Goal: Information Seeking & Learning: Learn about a topic

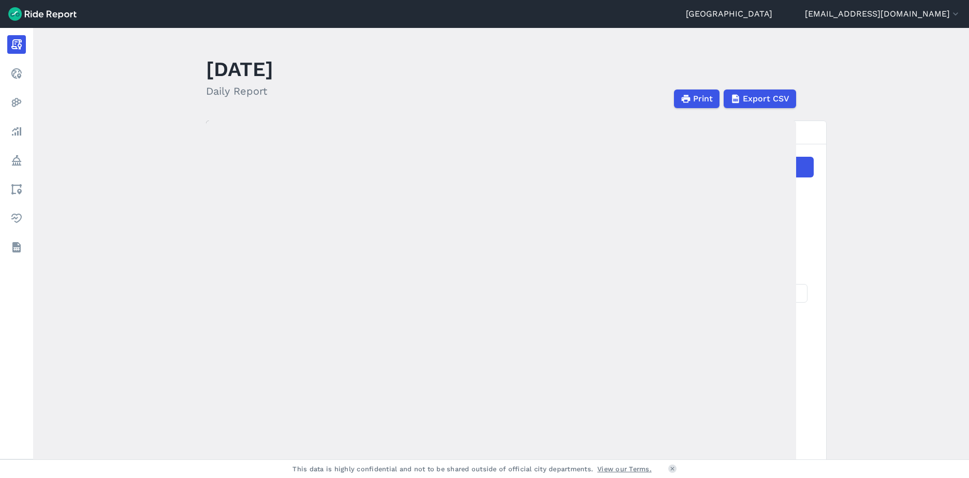
click at [26, 186] on link "Areas" at bounding box center [16, 189] width 19 height 19
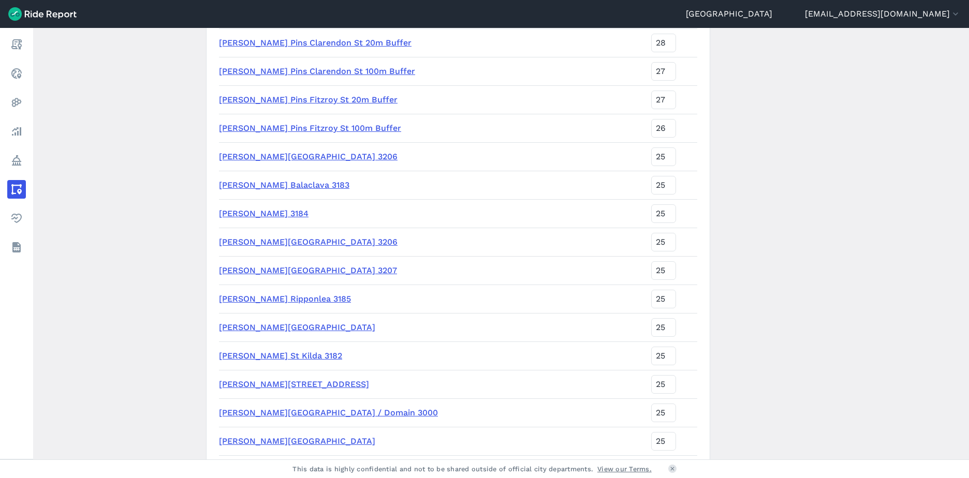
scroll to position [1656, 0]
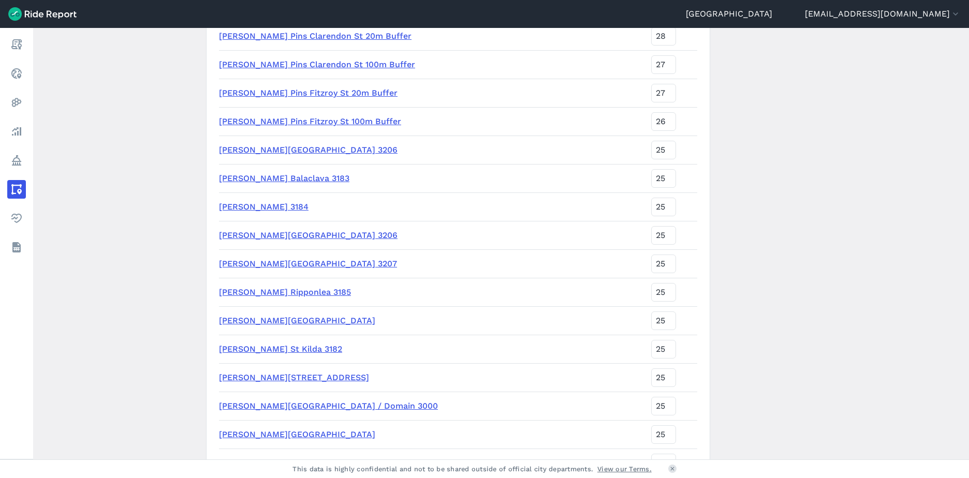
click at [253, 233] on link "CoPP Middle Park 3206" at bounding box center [308, 235] width 179 height 10
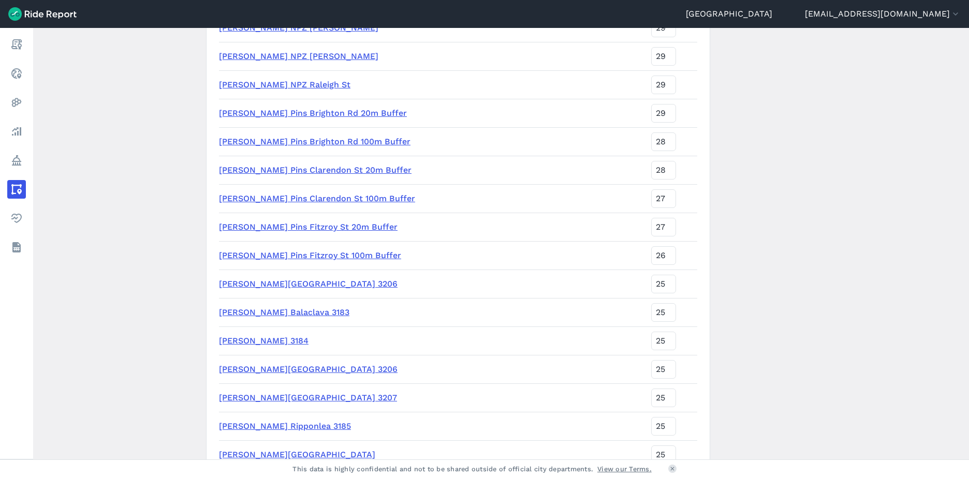
scroll to position [1523, 0]
click at [262, 284] on link "CoPP Albert Park 3206" at bounding box center [308, 282] width 179 height 10
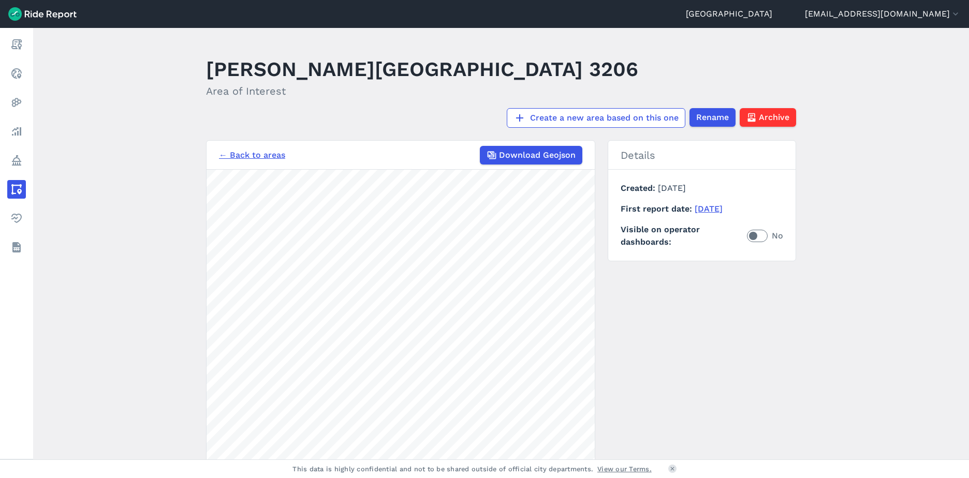
click at [26, 135] on link "Analyze" at bounding box center [16, 131] width 19 height 19
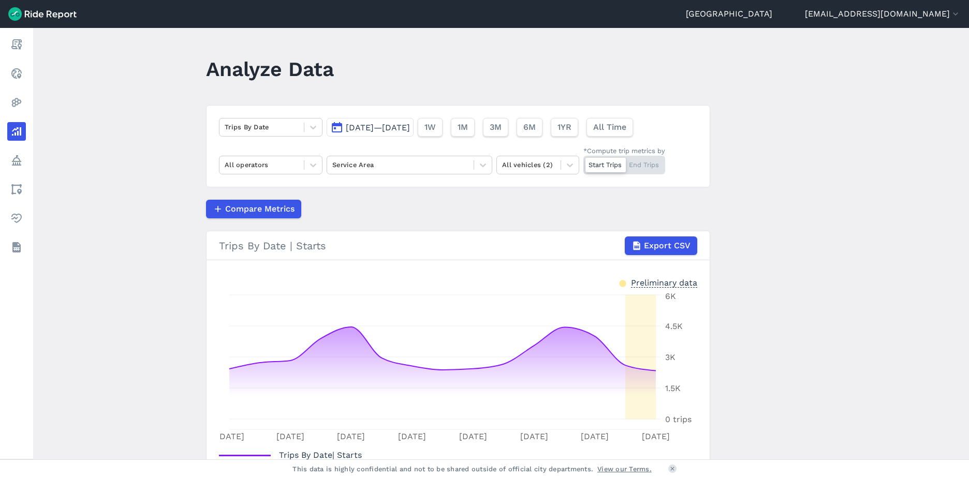
click at [478, 160] on icon at bounding box center [483, 165] width 10 height 10
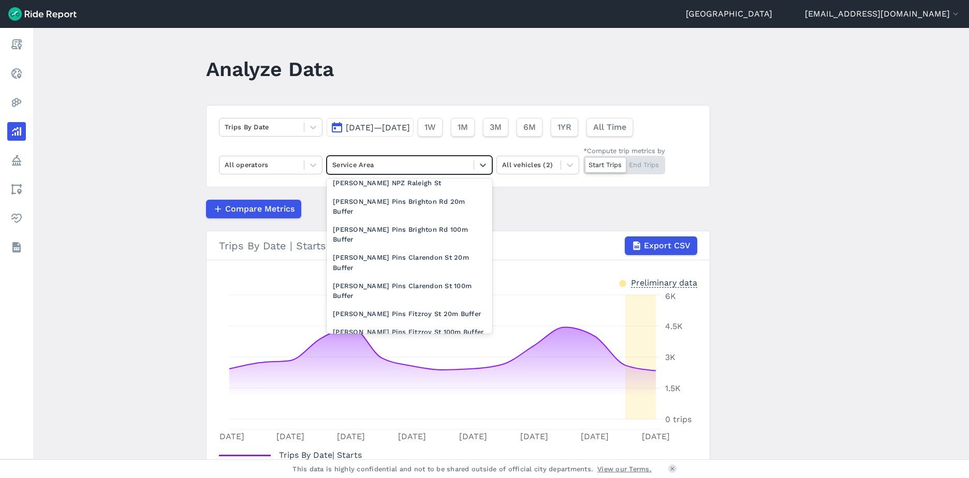
scroll to position [977, 0]
click at [393, 342] on div "CoPP Albert Park 3206" at bounding box center [410, 351] width 166 height 18
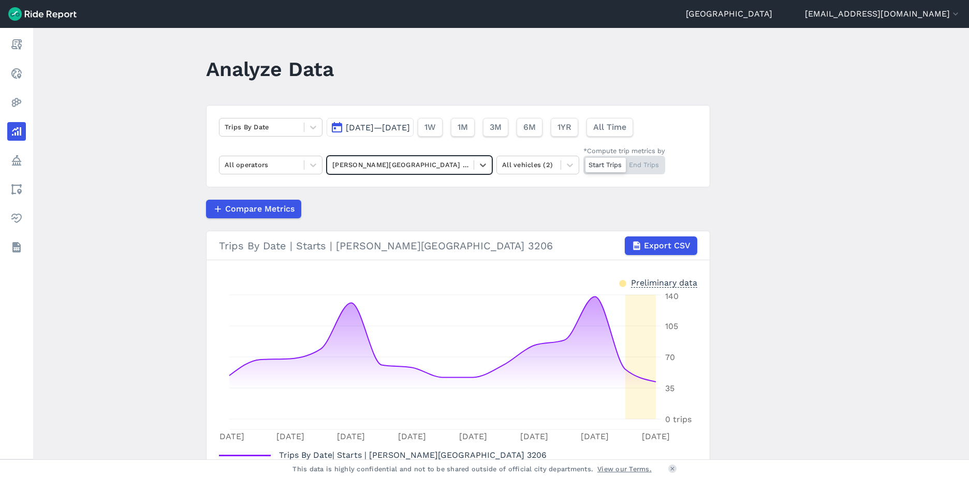
click at [393, 132] on span "Sep 2, 2025—Sep 16, 2025" at bounding box center [378, 128] width 64 height 10
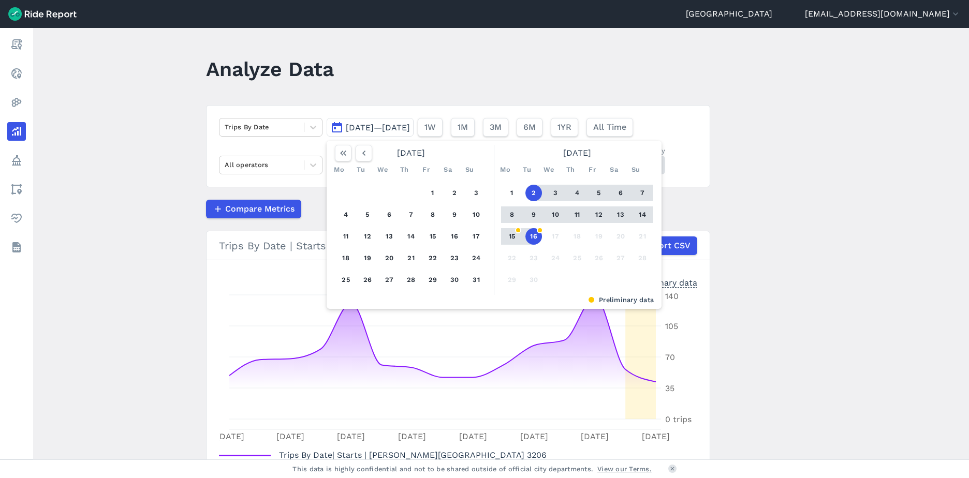
click at [360, 155] on icon "button" at bounding box center [364, 153] width 10 height 10
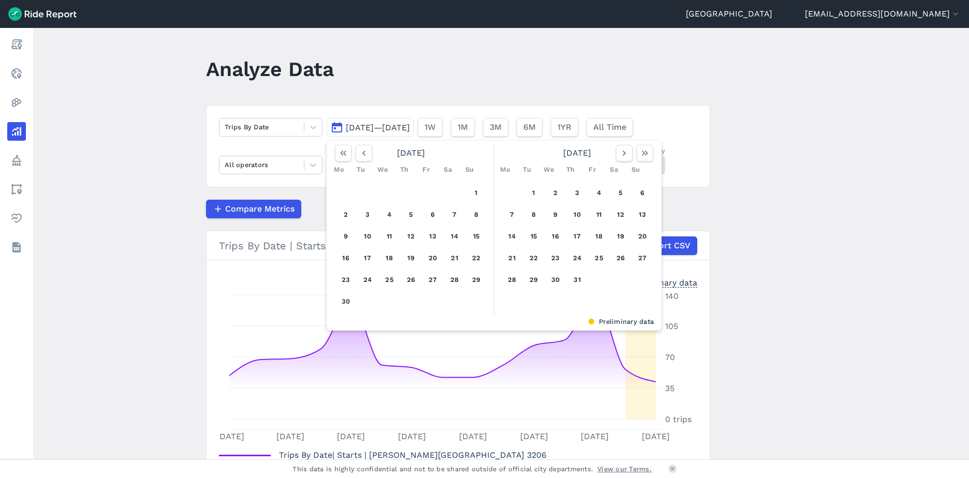
click at [360, 155] on icon "button" at bounding box center [364, 153] width 10 height 10
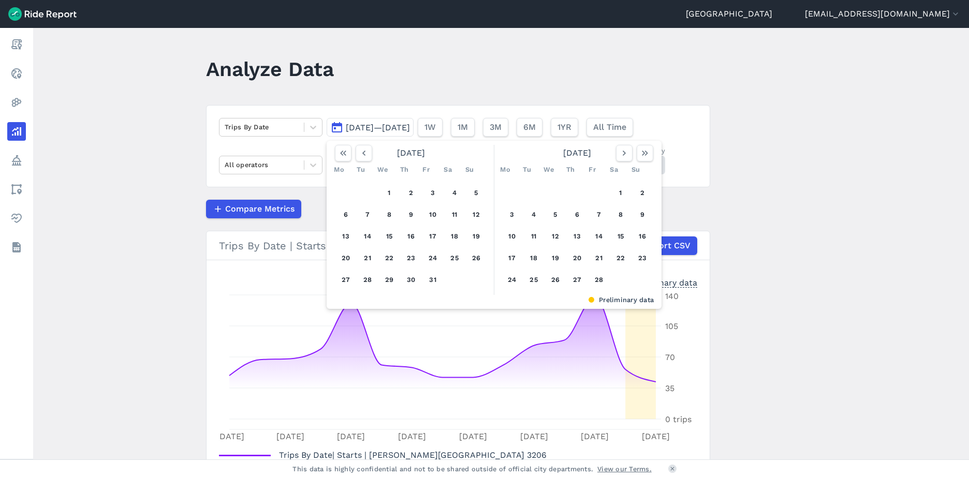
click at [360, 155] on icon "button" at bounding box center [364, 153] width 10 height 10
click at [557, 190] on button "1" at bounding box center [555, 193] width 17 height 17
click at [647, 153] on icon "button" at bounding box center [645, 153] width 10 height 10
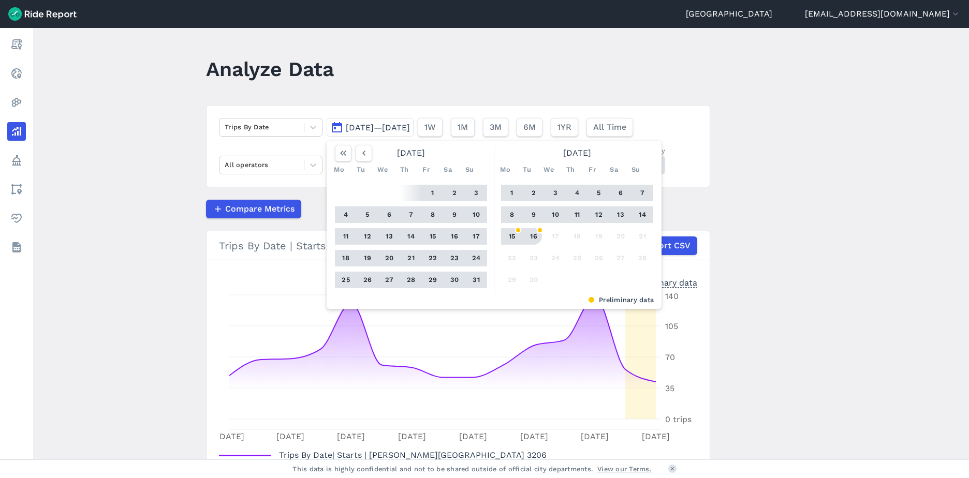
click at [537, 238] on button "16" at bounding box center [533, 236] width 17 height 17
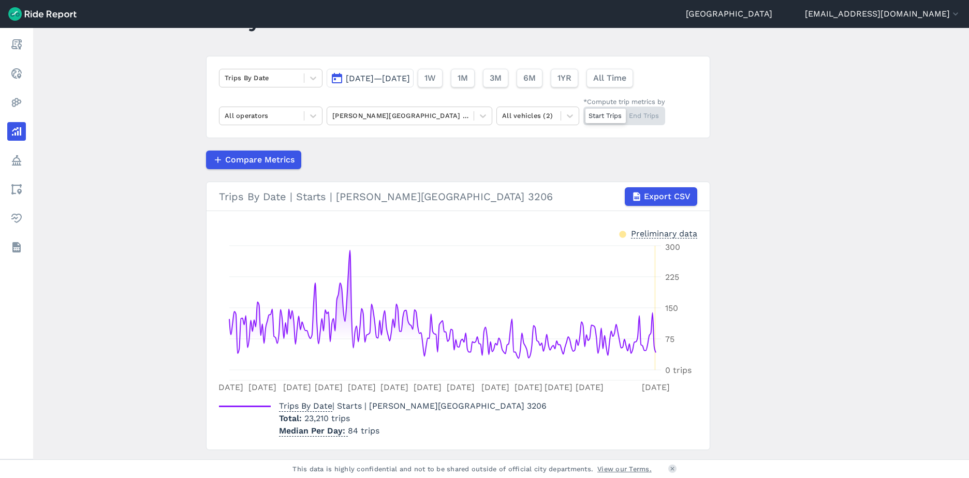
scroll to position [77, 0]
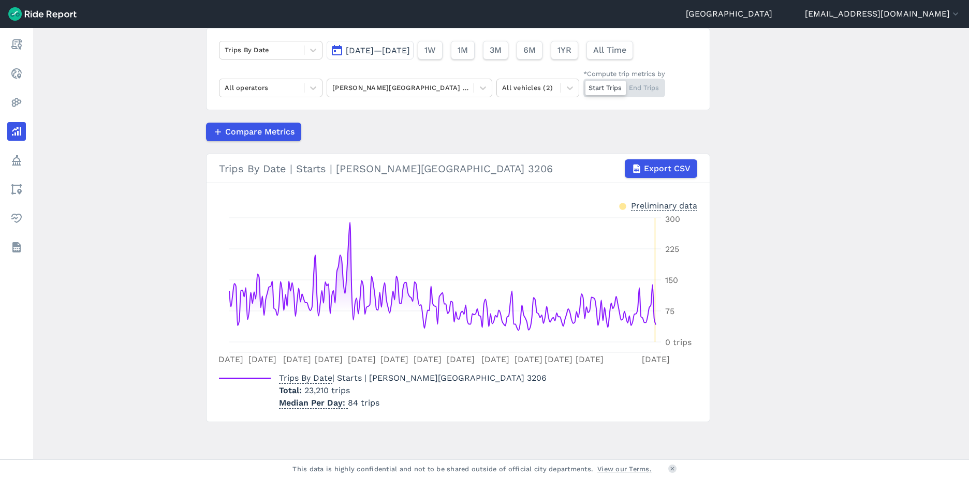
click at [312, 89] on icon at bounding box center [313, 88] width 6 height 4
click at [639, 88] on div "Start Trips End Trips" at bounding box center [624, 88] width 82 height 19
click at [583, 85] on input "*Compute trip metrics by Start Trips End Trips" at bounding box center [583, 82] width 0 height 7
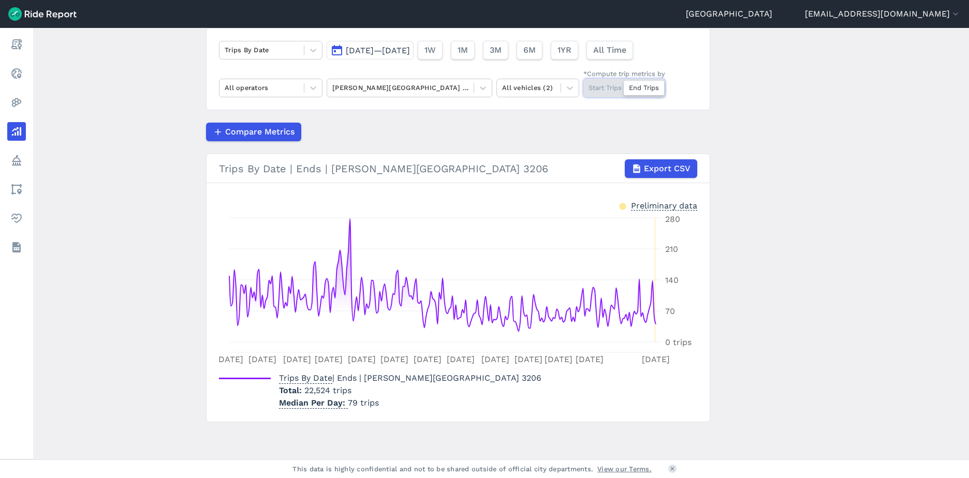
scroll to position [36, 0]
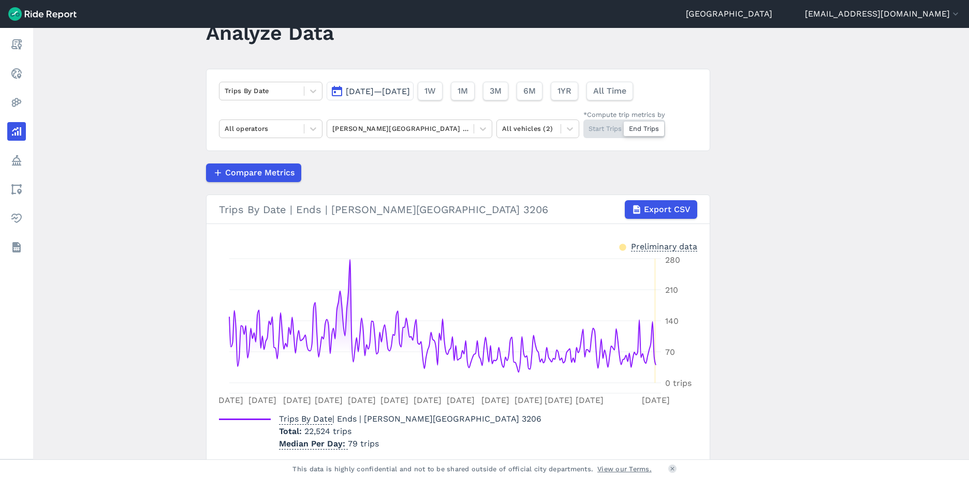
click at [26, 102] on link "Heatmaps" at bounding box center [16, 102] width 19 height 19
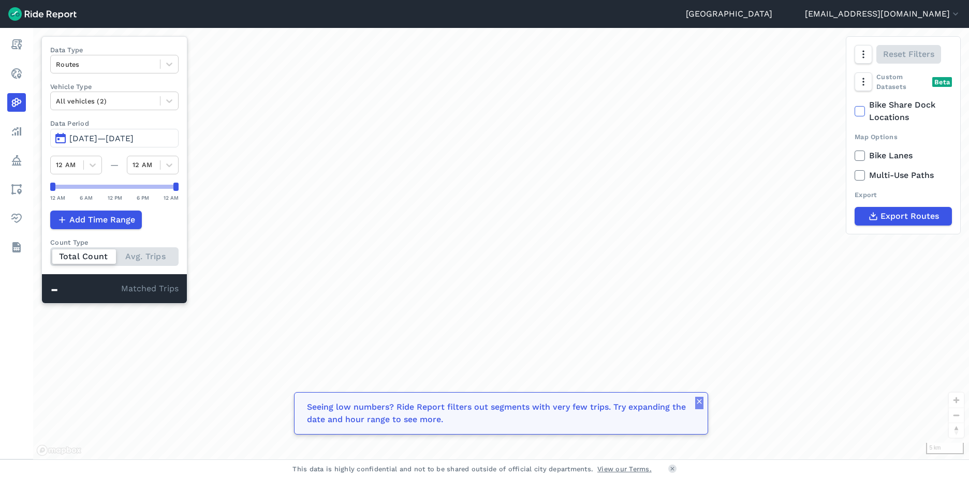
click at [699, 403] on icon "button" at bounding box center [699, 401] width 8 height 8
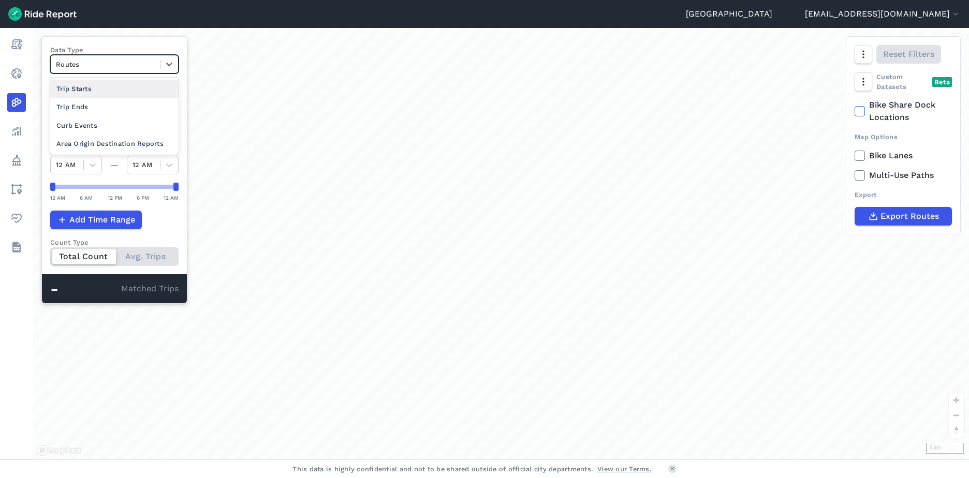
click at [170, 73] on div "Routes" at bounding box center [114, 64] width 128 height 19
click at [94, 128] on div "Curb Events" at bounding box center [114, 125] width 128 height 18
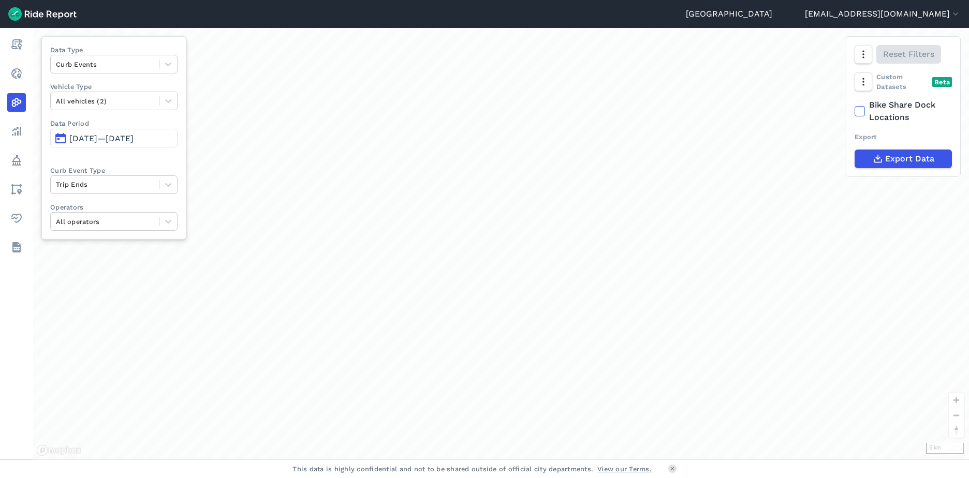
click at [123, 142] on span "[DATE]—[DATE]" at bounding box center [101, 139] width 64 height 10
click at [121, 135] on span "[DATE]—[DATE]" at bounding box center [101, 139] width 64 height 10
